Goal: Task Accomplishment & Management: Use online tool/utility

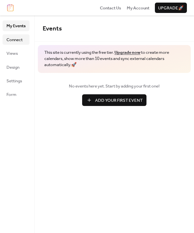
click at [11, 39] on span "Connect" at bounding box center [14, 40] width 16 height 6
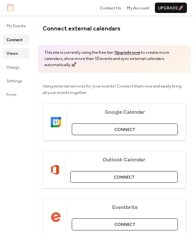
click at [15, 52] on span "Views" at bounding box center [11, 53] width 11 height 6
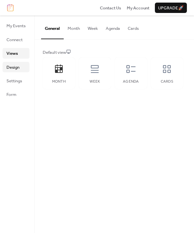
click at [21, 68] on link "Design" at bounding box center [16, 67] width 27 height 10
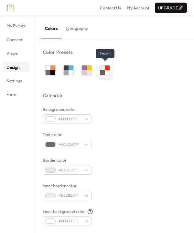
click at [106, 72] on div at bounding box center [107, 72] width 5 height 5
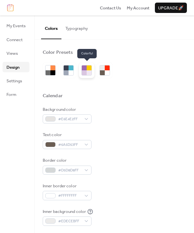
click at [85, 68] on div at bounding box center [84, 67] width 5 height 5
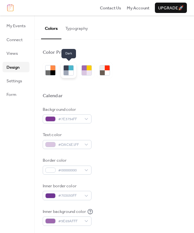
click at [68, 70] on div at bounding box center [66, 67] width 5 height 5
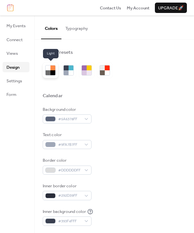
click at [52, 68] on div at bounding box center [53, 67] width 5 height 5
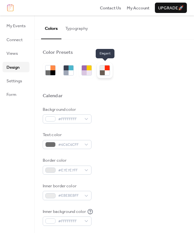
click at [107, 71] on div at bounding box center [107, 72] width 5 height 5
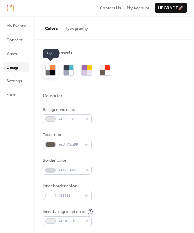
click at [51, 69] on div at bounding box center [53, 67] width 5 height 5
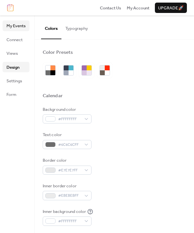
click at [18, 23] on span "My Events" at bounding box center [15, 26] width 19 height 6
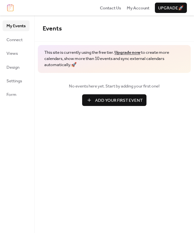
click at [115, 99] on span "Add Your First Event" at bounding box center [119, 100] width 48 height 6
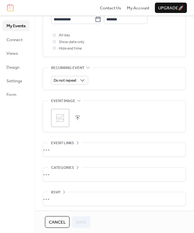
scroll to position [261, 0]
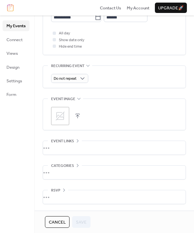
click at [52, 223] on span "Cancel" at bounding box center [57, 222] width 17 height 6
